Goal: Task Accomplishment & Management: Use online tool/utility

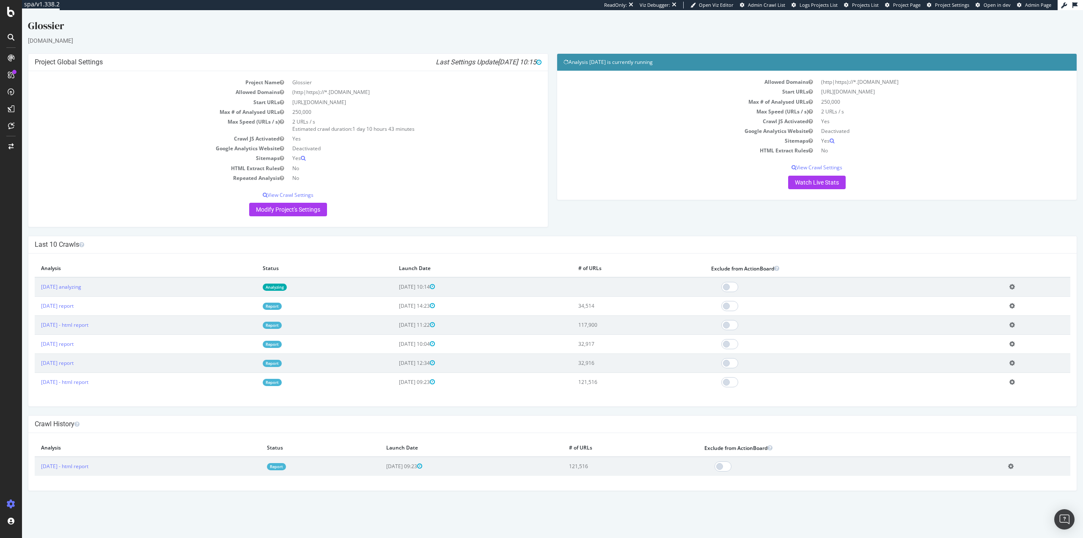
click at [287, 287] on link "Analyzing" at bounding box center [275, 287] width 24 height 7
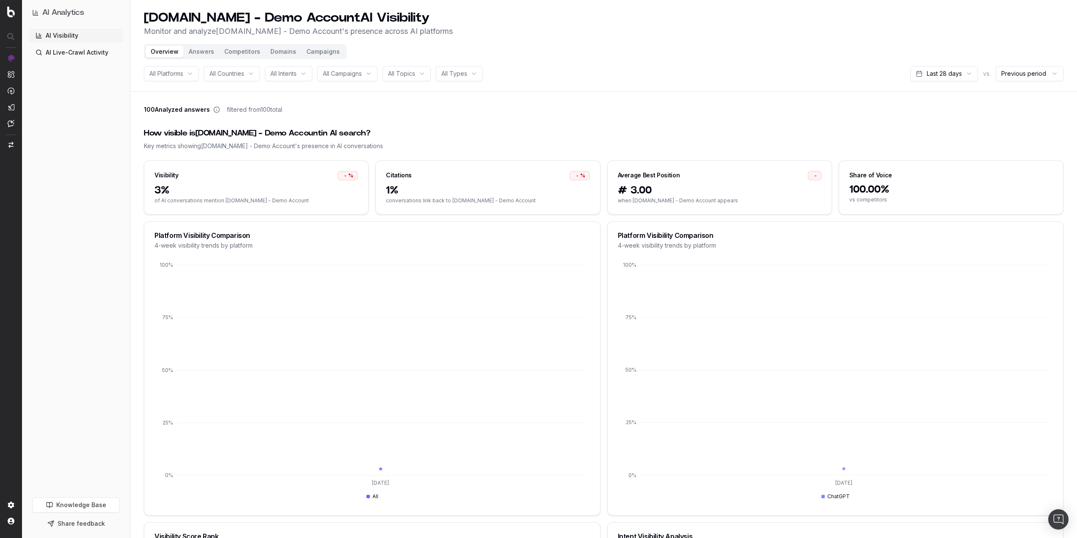
click at [474, 129] on div "How visible is UHND.com - Demo Account in AI search?" at bounding box center [604, 133] width 920 height 12
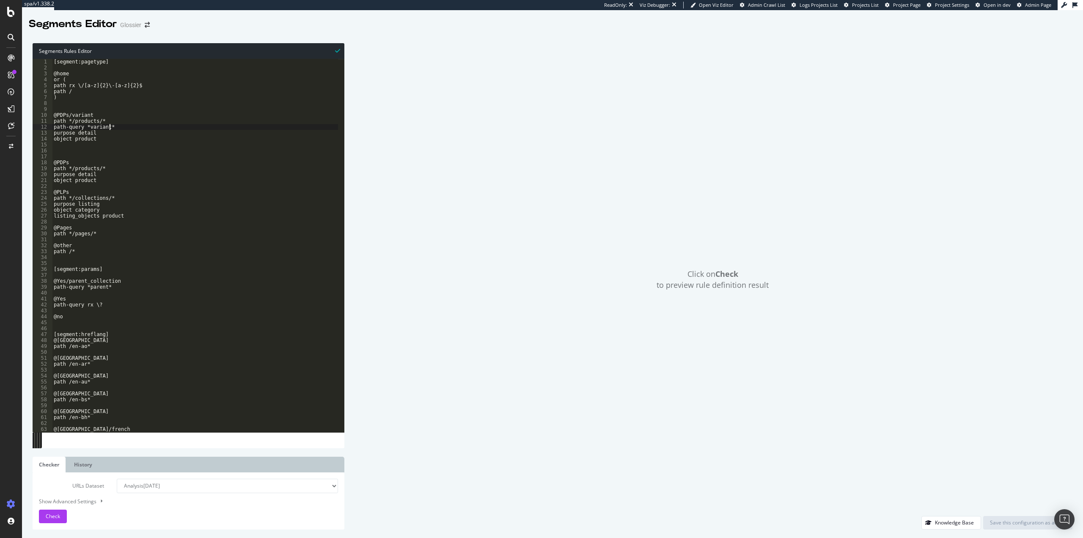
click at [225, 127] on div "[segment:pagetype] @home or ( path rx \/[a-z]{2}\-[a-z]{2}$ path / ) @PDPs/vari…" at bounding box center [195, 251] width 286 height 385
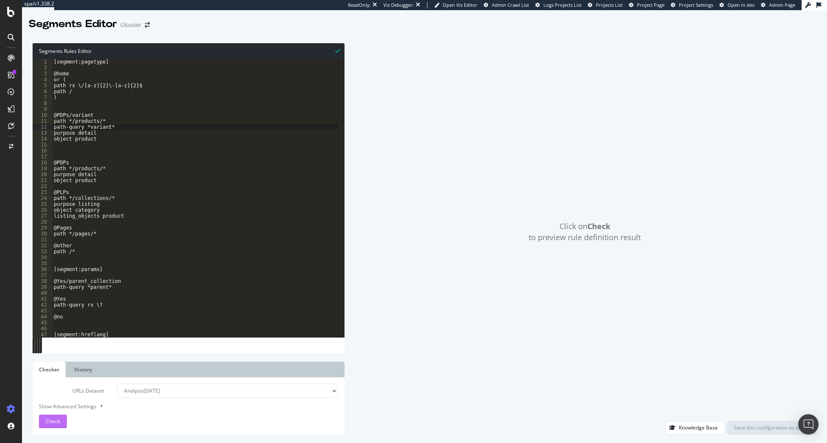
click at [51, 425] on div "Check" at bounding box center [53, 421] width 14 height 13
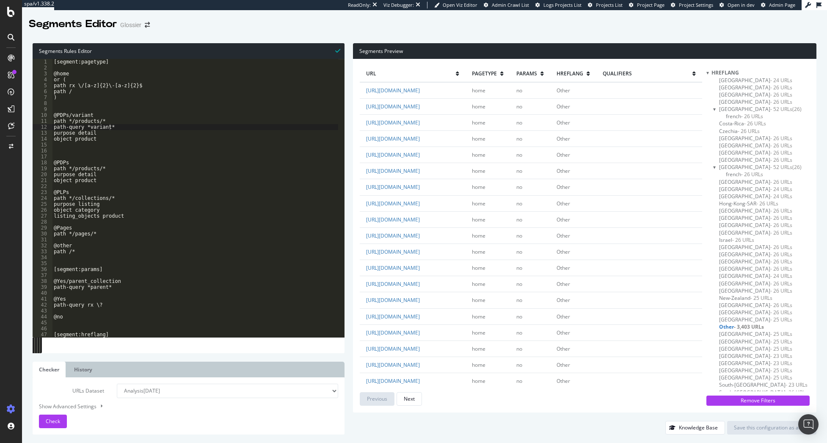
click at [247, 232] on div "[segment:pagetype] @home or ( path rx \/[a-z]{2}\-[a-z]{2}$ path / ) @PDPs/vari…" at bounding box center [195, 204] width 286 height 290
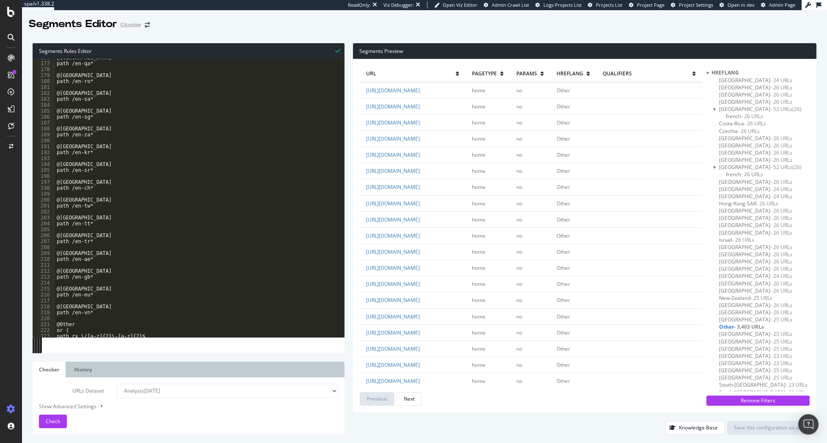
scroll to position [1102, 0]
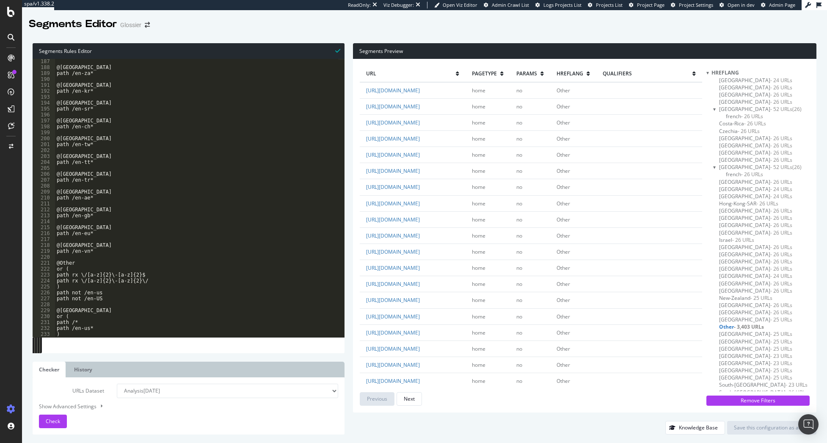
click at [120, 293] on div "@South-Africa path /en-za* @South-Korea path /en-kr* @Suriname path /en-sr* @Sw…" at bounding box center [197, 203] width 284 height 290
click at [220, 388] on select "Analysis 2025 Sep. 30th Analysis 2025 Sep. 26th Analysis 2025 Sep. 17th Analysi…" at bounding box center [227, 390] width 221 height 14
drag, startPoint x: 221, startPoint y: 388, endPoint x: 206, endPoint y: 348, distance: 42.4
click at [221, 387] on select "Analysis 2025 Sep. 30th Analysis 2025 Sep. 26th Analysis 2025 Sep. 17th Analysi…" at bounding box center [227, 390] width 221 height 14
click at [194, 311] on div "@South-Africa path /en-za* @South-Korea path /en-kr* @Suriname path /en-sr* @Sw…" at bounding box center [197, 203] width 284 height 290
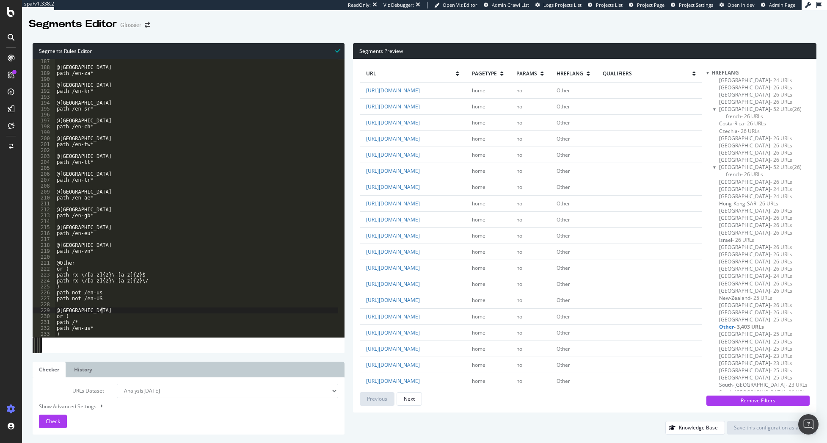
type textarea "path /en-us* )"
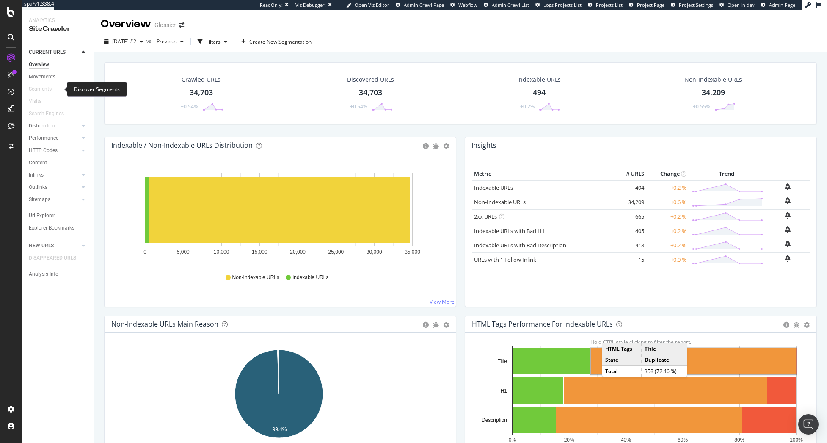
drag, startPoint x: 41, startPoint y: 88, endPoint x: 50, endPoint y: 20, distance: 67.8
click at [41, 88] on div "Segments" at bounding box center [40, 89] width 23 height 9
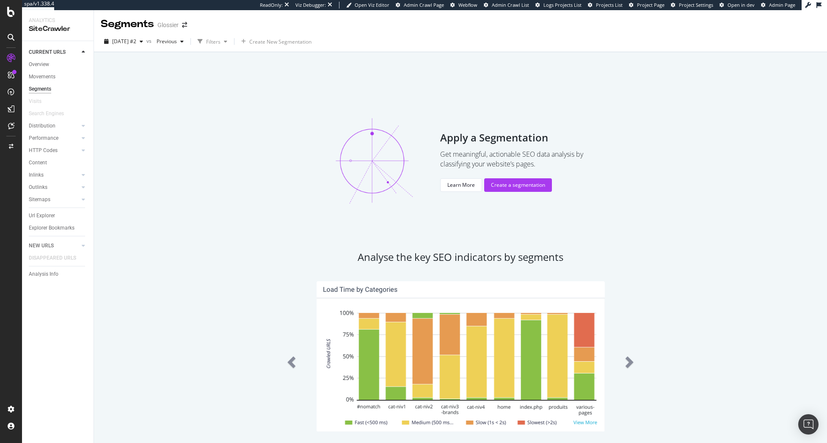
drag, startPoint x: 41, startPoint y: 96, endPoint x: 175, endPoint y: 74, distance: 135.0
click at [204, 104] on div "Apply a Segmentation Get meaningful, actionable SEO data analysis by classifyin…" at bounding box center [460, 161] width 713 height 138
click at [136, 45] on span "[DATE] #2" at bounding box center [124, 41] width 24 height 7
click at [148, 85] on div "[DATE]" at bounding box center [135, 88] width 44 height 8
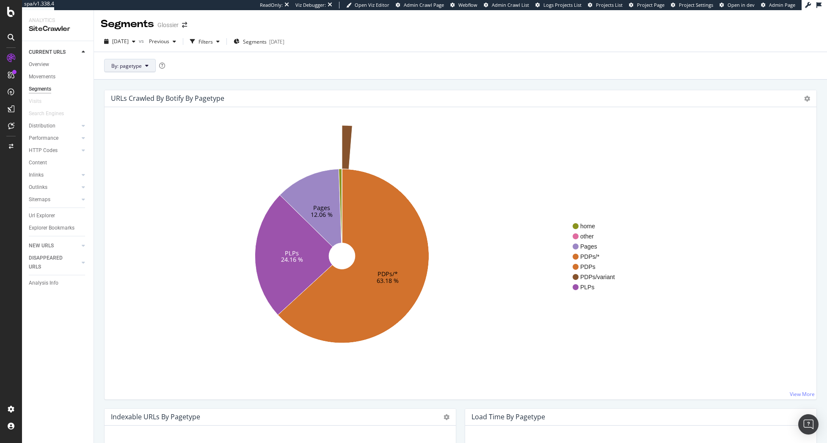
click at [122, 65] on span "By: pagetype" at bounding box center [126, 65] width 30 height 7
click at [143, 129] on span "hreflang" at bounding box center [156, 128] width 91 height 8
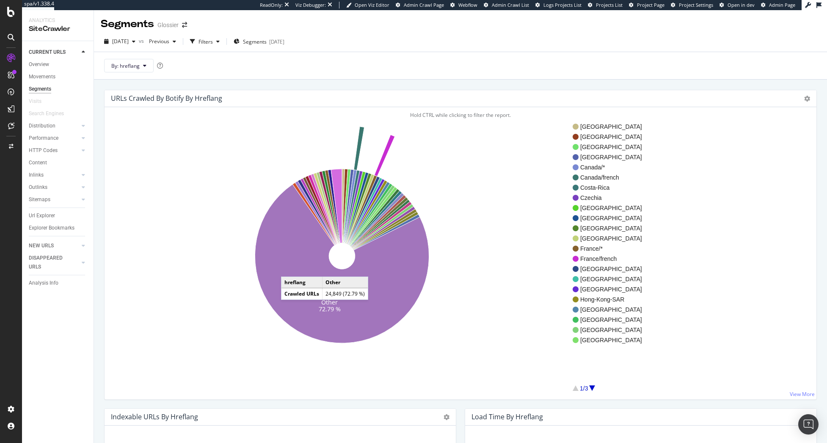
click at [289, 268] on icon at bounding box center [342, 263] width 174 height 159
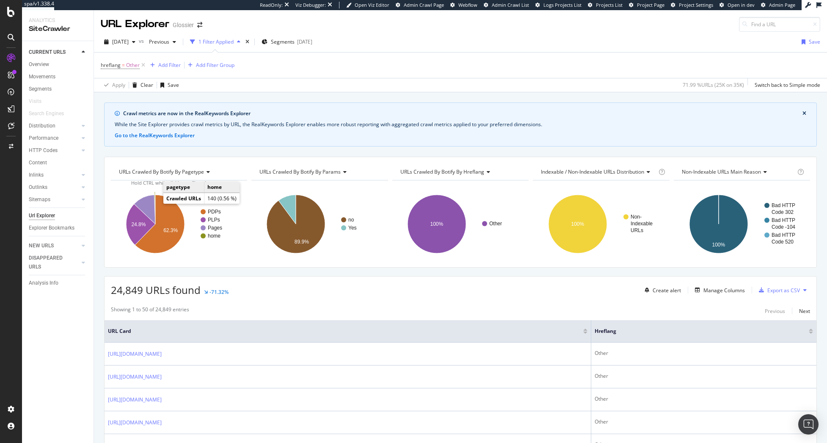
click at [155, 203] on icon "A chart." at bounding box center [154, 209] width 1 height 29
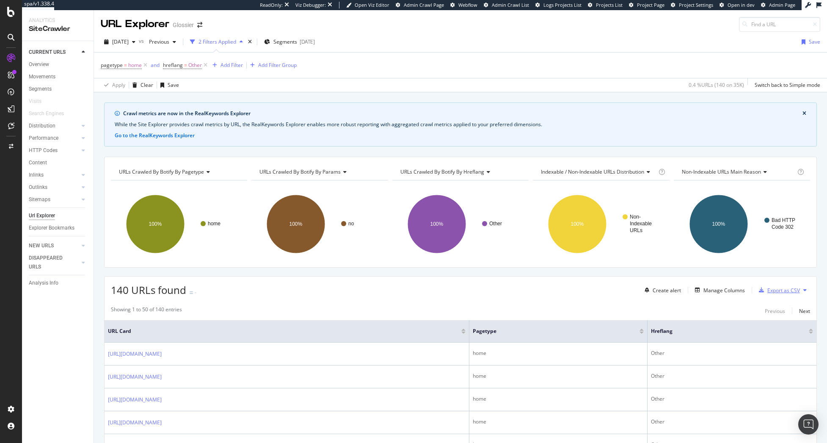
click at [767, 292] on div "Export as CSV" at bounding box center [783, 290] width 33 height 7
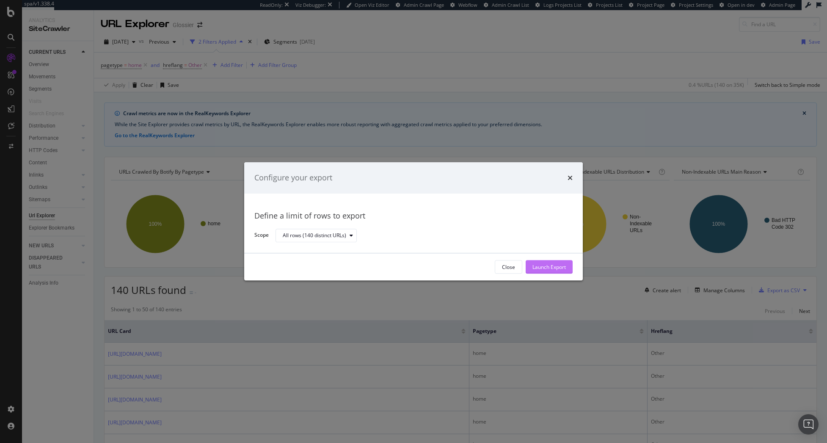
click at [559, 267] on div "Launch Export" at bounding box center [548, 266] width 33 height 7
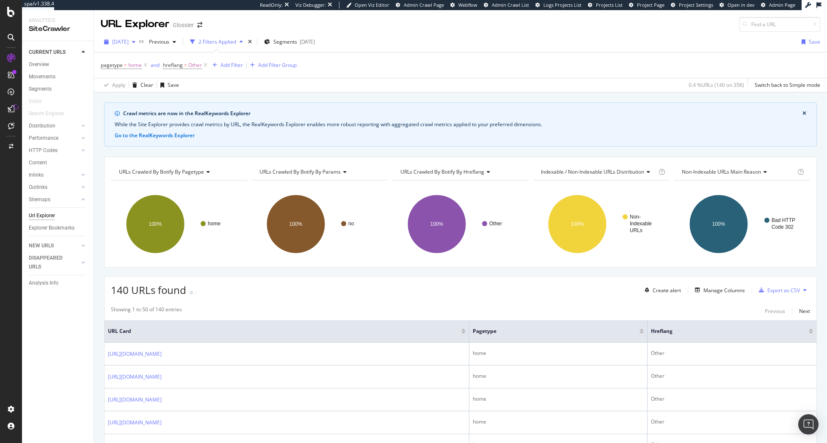
click at [129, 42] on span "[DATE]" at bounding box center [120, 41] width 17 height 7
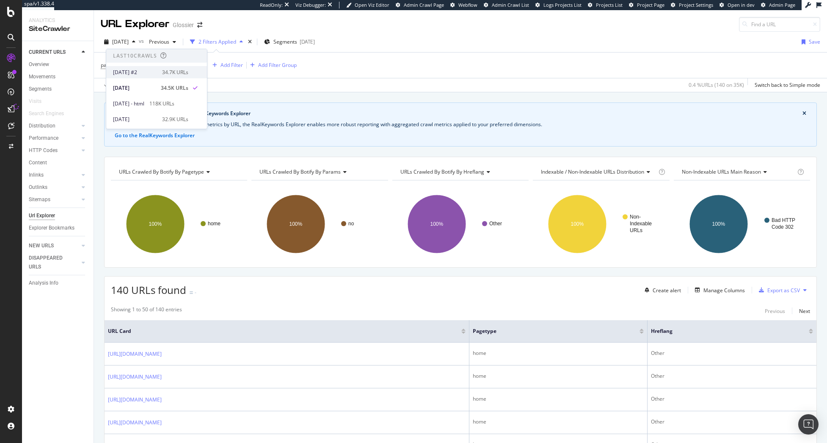
click at [133, 74] on div "[DATE] #2" at bounding box center [135, 73] width 44 height 8
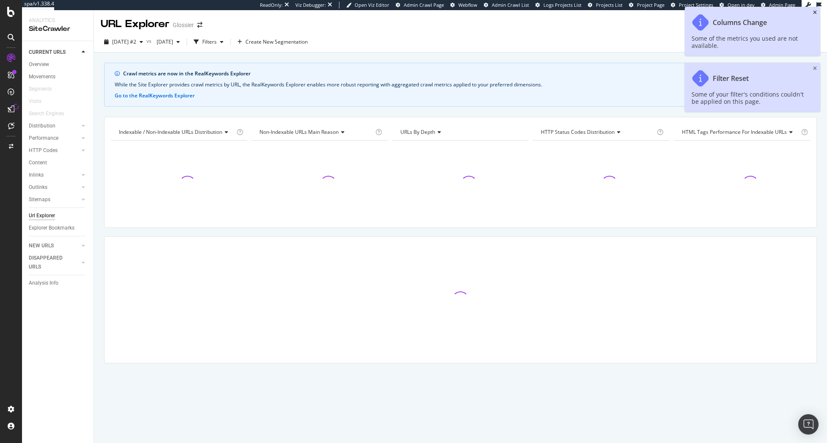
click at [816, 13] on icon "close toast" at bounding box center [815, 12] width 4 height 5
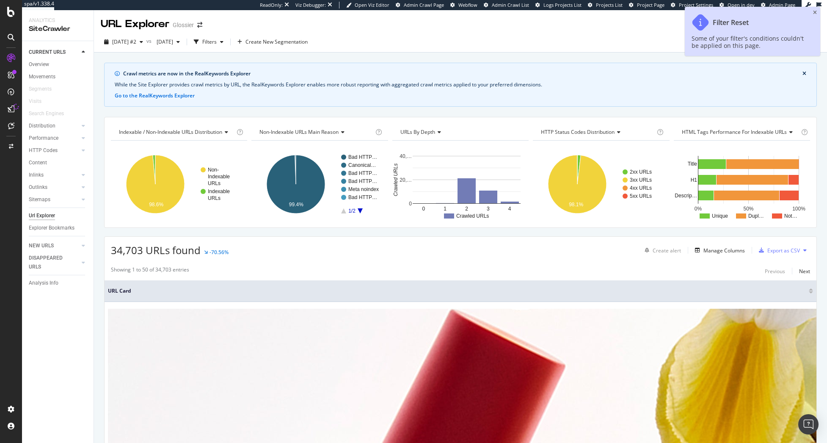
click at [814, 15] on div "Filter Reset Some of your filter's conditions couldn't be applied on this page." at bounding box center [752, 31] width 135 height 49
drag, startPoint x: 813, startPoint y: 12, endPoint x: 804, endPoint y: 12, distance: 9.3
click at [813, 12] on div "Filter Reset Some of your filter's conditions couldn't be applied on this page." at bounding box center [752, 31] width 135 height 49
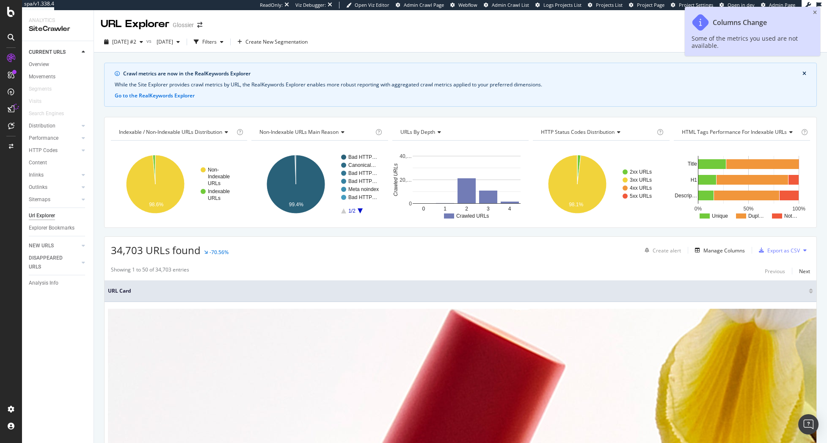
drag, startPoint x: 182, startPoint y: 95, endPoint x: 146, endPoint y: 102, distance: 36.2
click at [145, 102] on div "Crawl metrics are now in the RealKeywords Explorer While the Site Explorer prov…" at bounding box center [460, 85] width 713 height 44
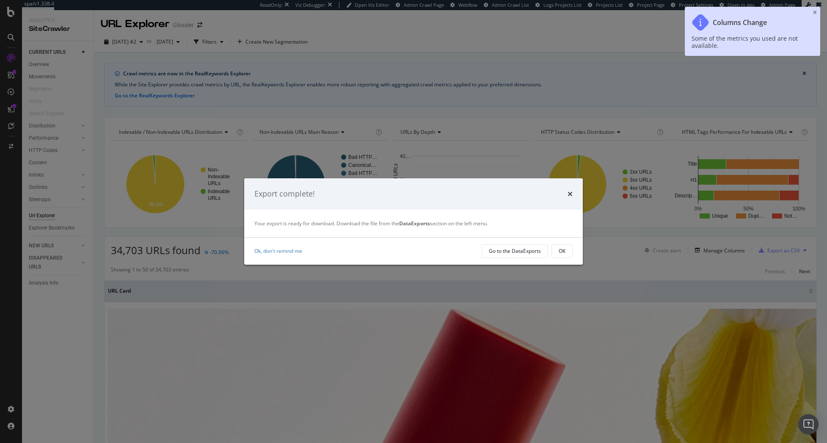
drag, startPoint x: 571, startPoint y: 194, endPoint x: 326, endPoint y: 129, distance: 253.7
click at [570, 194] on icon "times" at bounding box center [570, 193] width 5 height 7
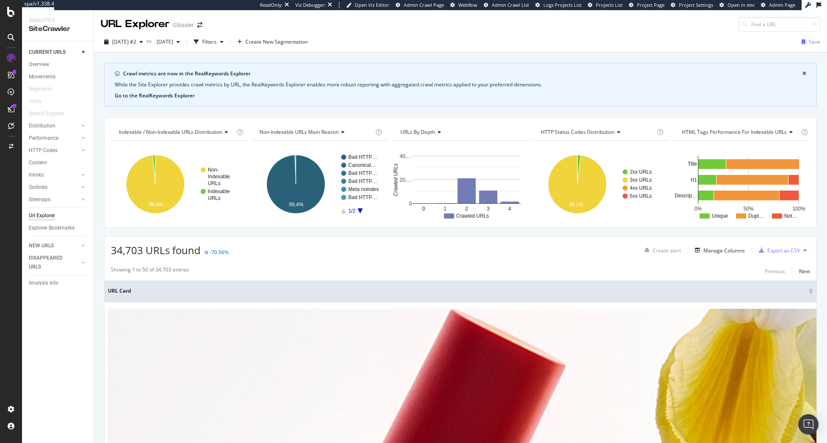
click at [171, 96] on button "Go to the RealKeywords Explorer" at bounding box center [155, 96] width 80 height 8
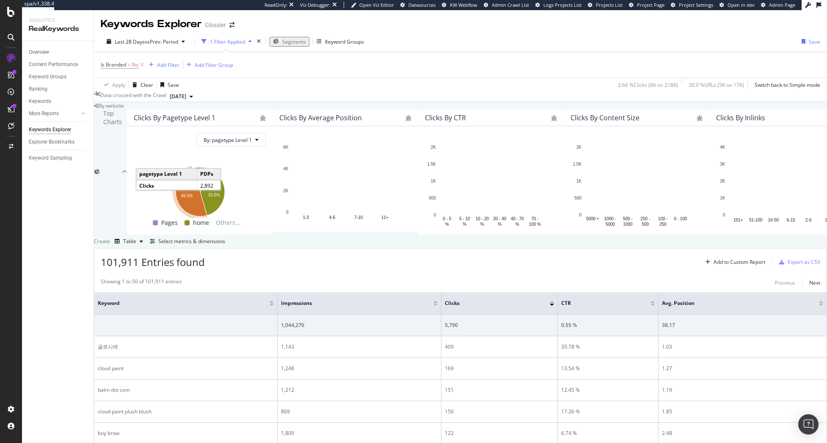
scroll to position [339, 0]
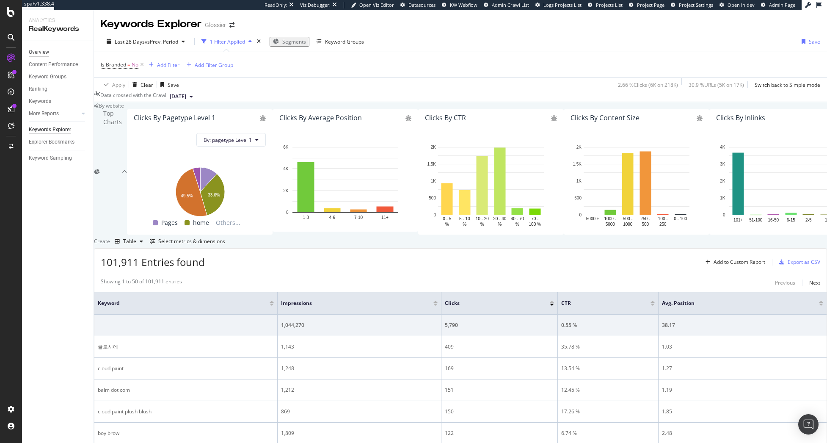
click at [51, 56] on link "Overview" at bounding box center [58, 52] width 59 height 9
click at [45, 51] on div "Overview" at bounding box center [39, 52] width 20 height 9
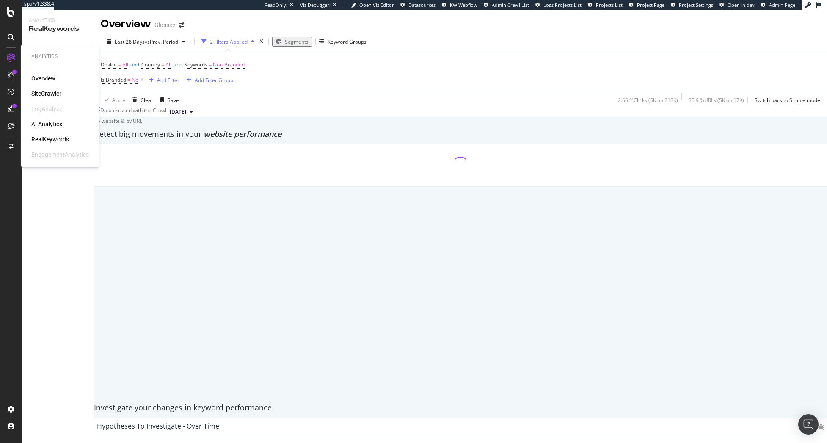
click at [51, 93] on div "SiteCrawler" at bounding box center [46, 93] width 30 height 8
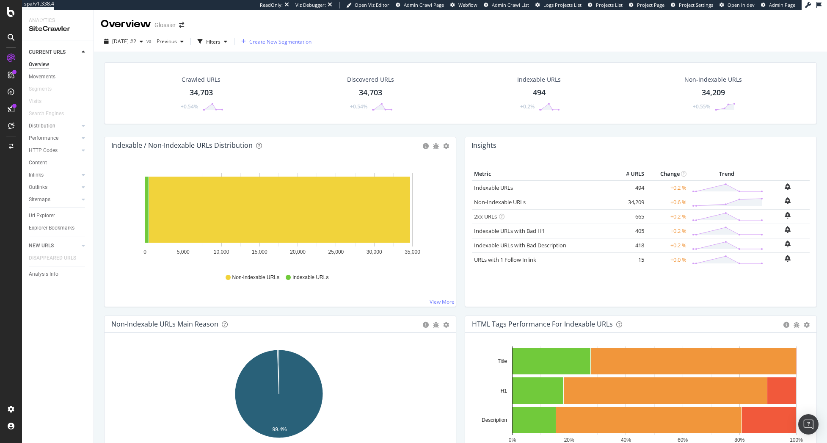
click at [279, 40] on span "Create New Segmentation" at bounding box center [280, 41] width 62 height 7
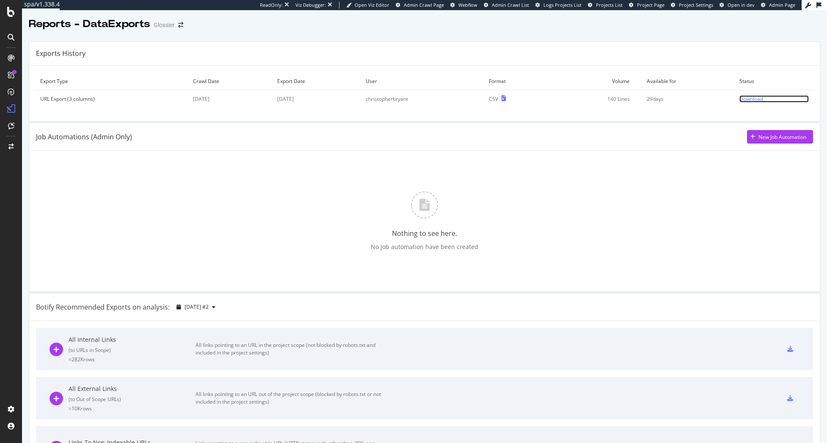
click at [745, 102] on div "Download" at bounding box center [751, 98] width 24 height 7
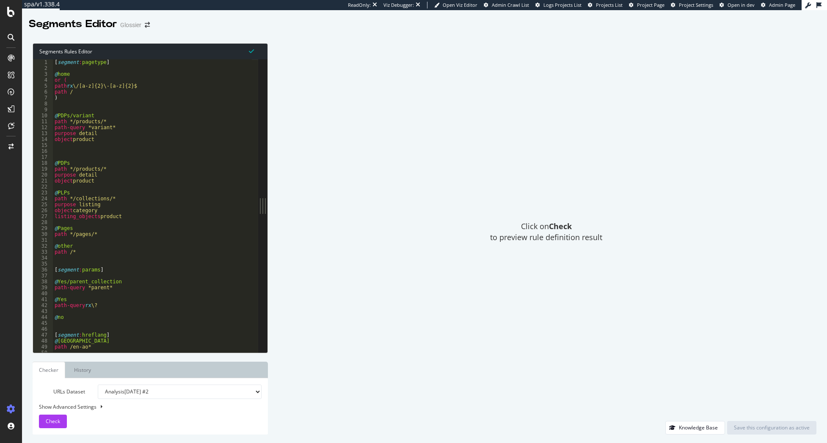
type textarea "purpose listing"
click at [203, 207] on div "[ segment : pagetype ] @ home or ( path rx \/[a-z]{2}\-[a-z]{2}$ path / ) @ PDP…" at bounding box center [152, 211] width 199 height 305
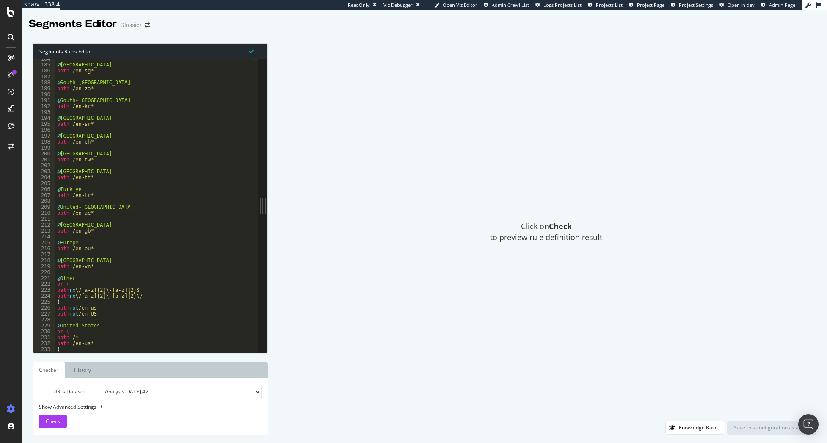
scroll to position [1088, 0]
